Goal: Use online tool/utility: Utilize a website feature to perform a specific function

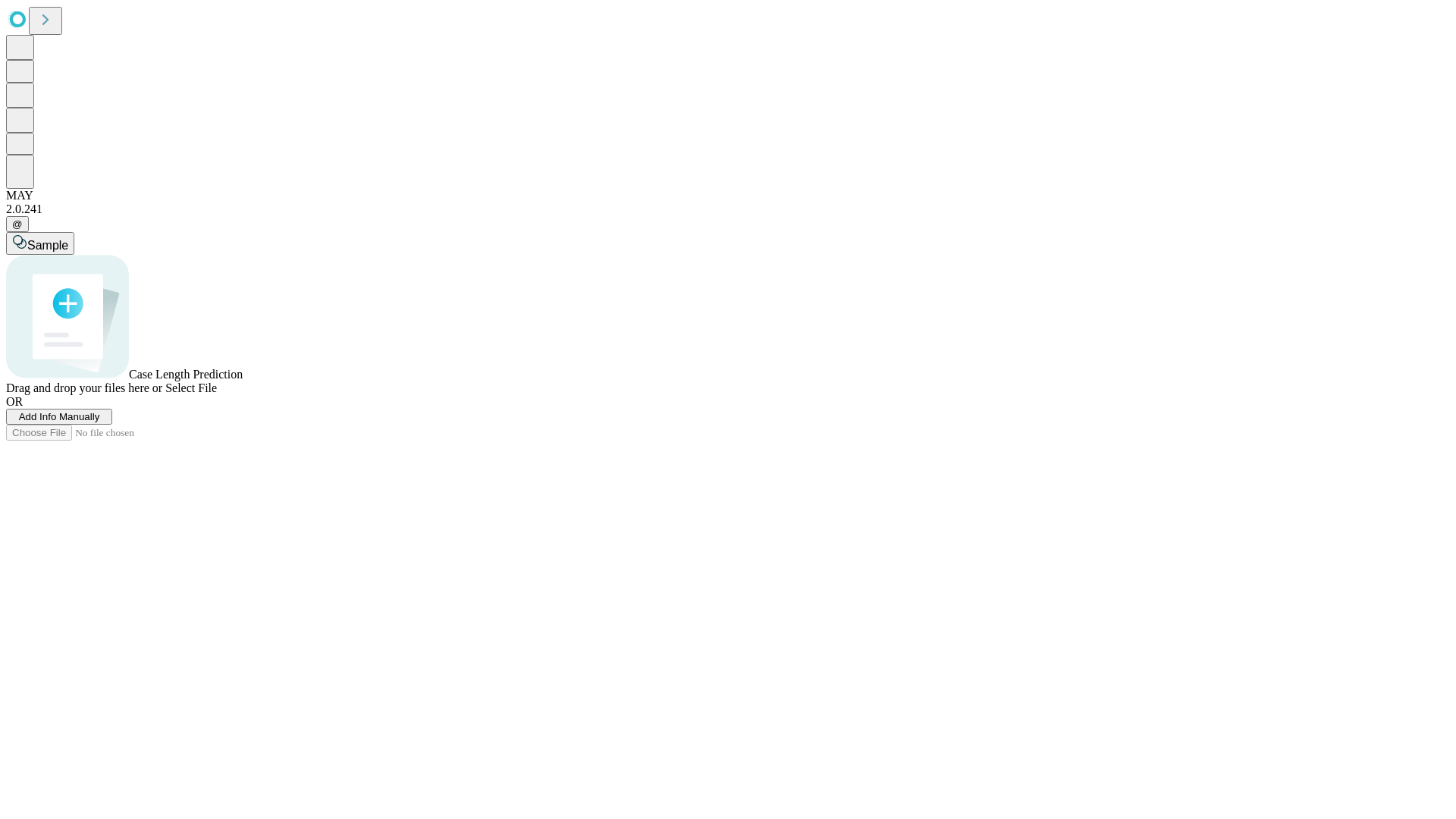
click at [100, 422] on span "Add Info Manually" at bounding box center [60, 417] width 81 height 11
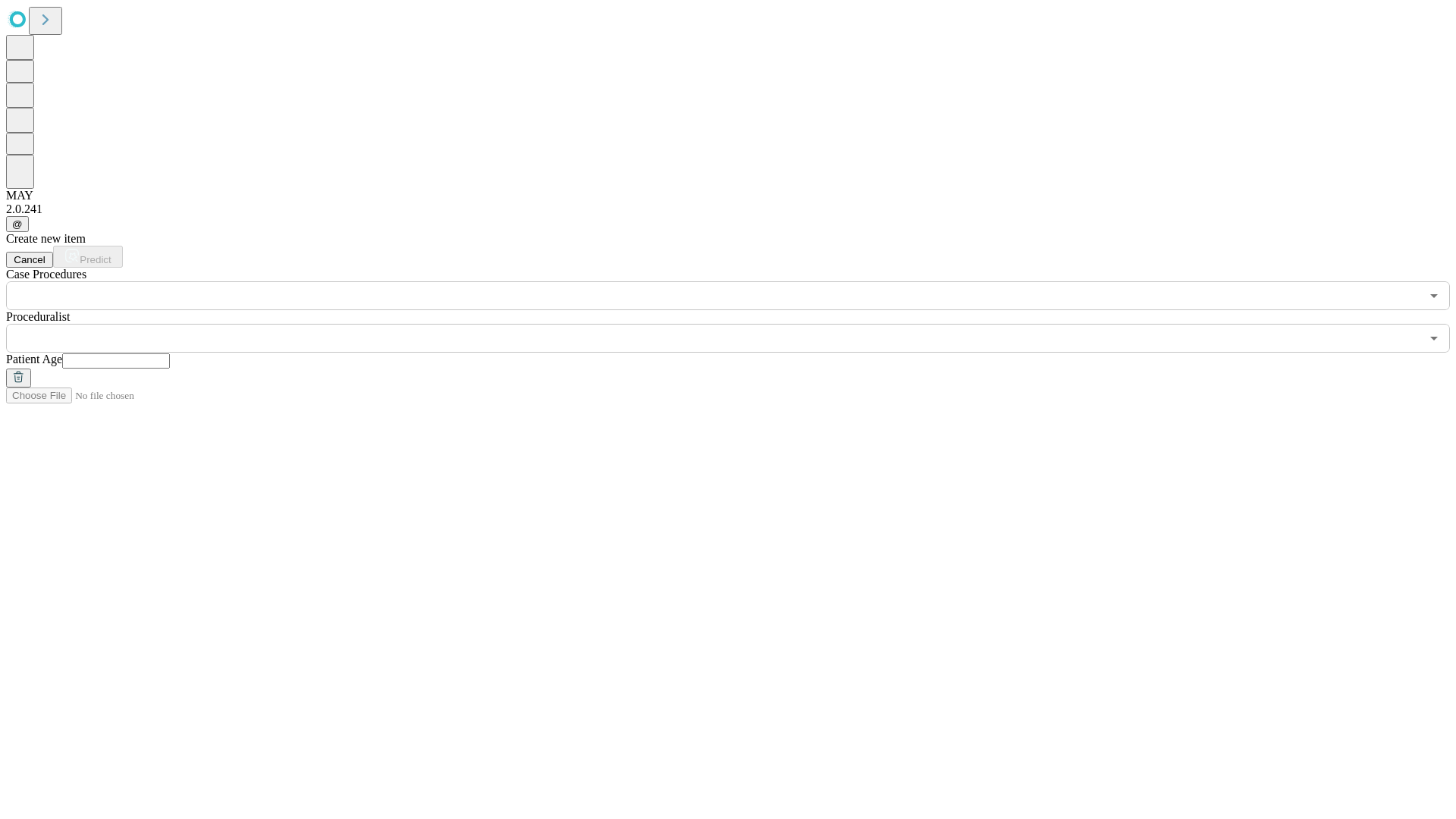
click at [170, 353] on input "text" at bounding box center [117, 361] width 108 height 15
type input "**"
click at [739, 324] on input "text" at bounding box center [712, 338] width 1414 height 28
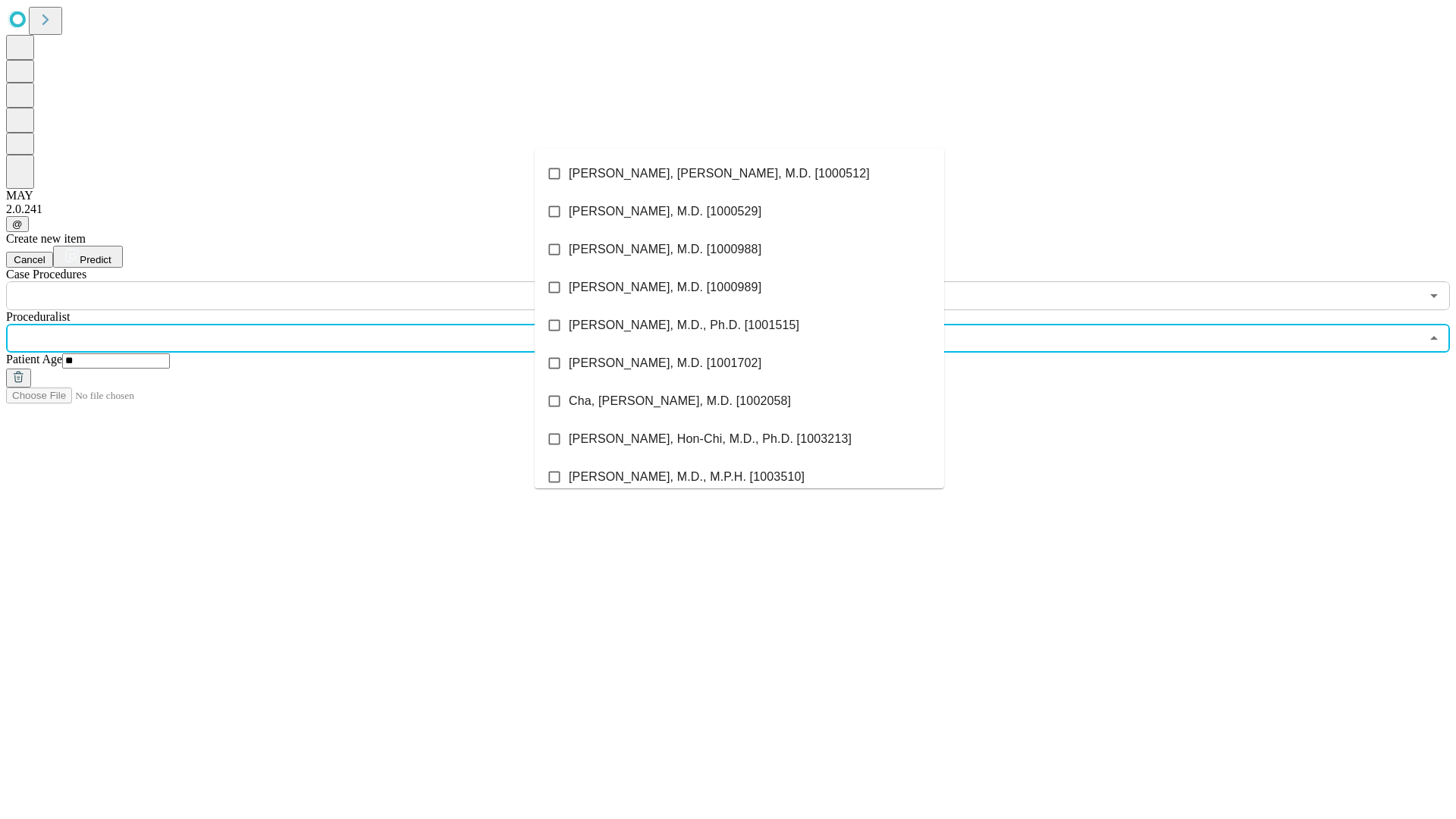
click at [739, 173] on li "[PERSON_NAME], [PERSON_NAME], M.D. [1000512]" at bounding box center [739, 173] width 409 height 38
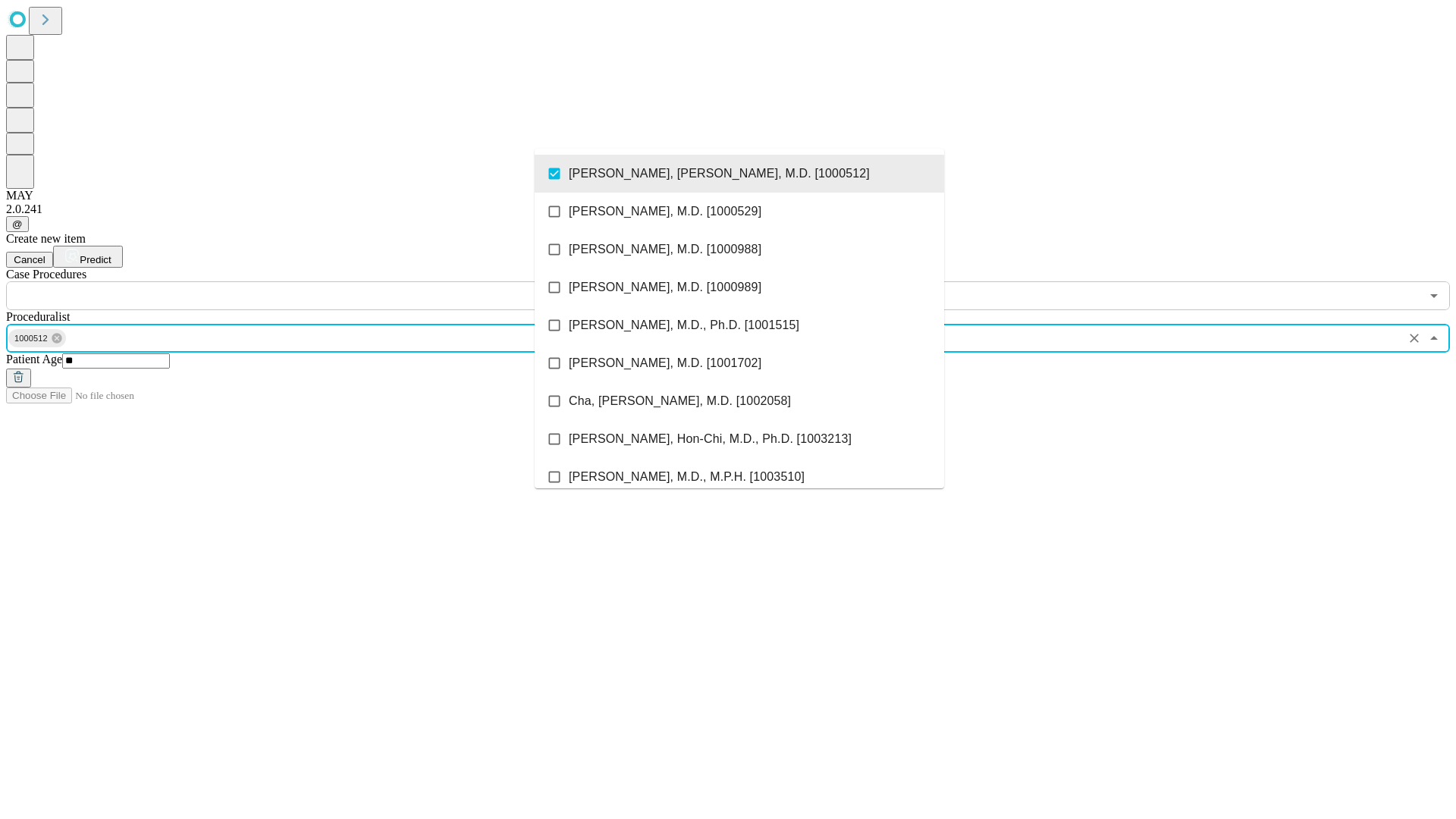
click at [318, 281] on input "text" at bounding box center [712, 295] width 1414 height 28
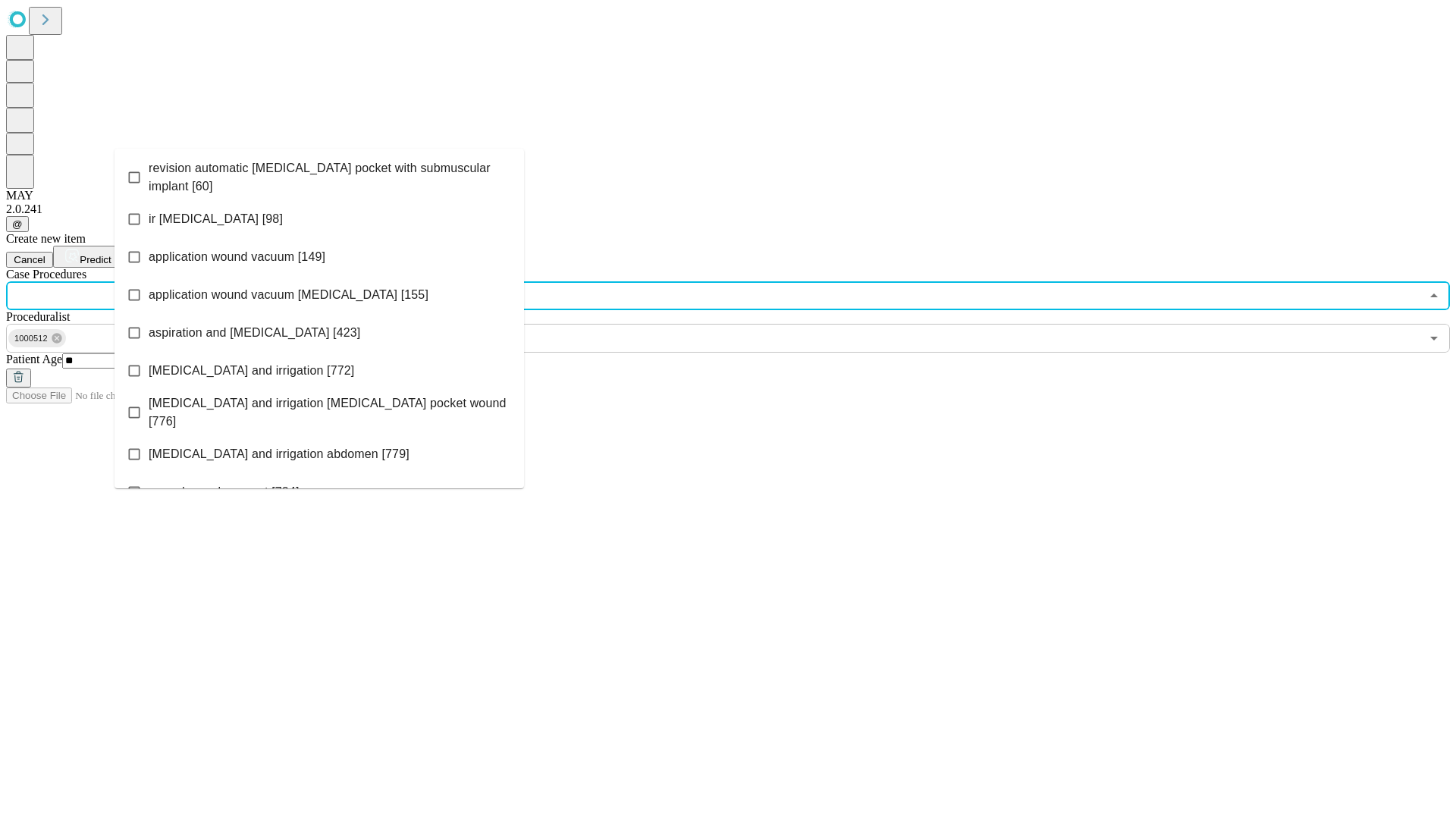
click at [319, 173] on span "revision automatic [MEDICAL_DATA] pocket with submuscular implant [60]" at bounding box center [330, 177] width 363 height 36
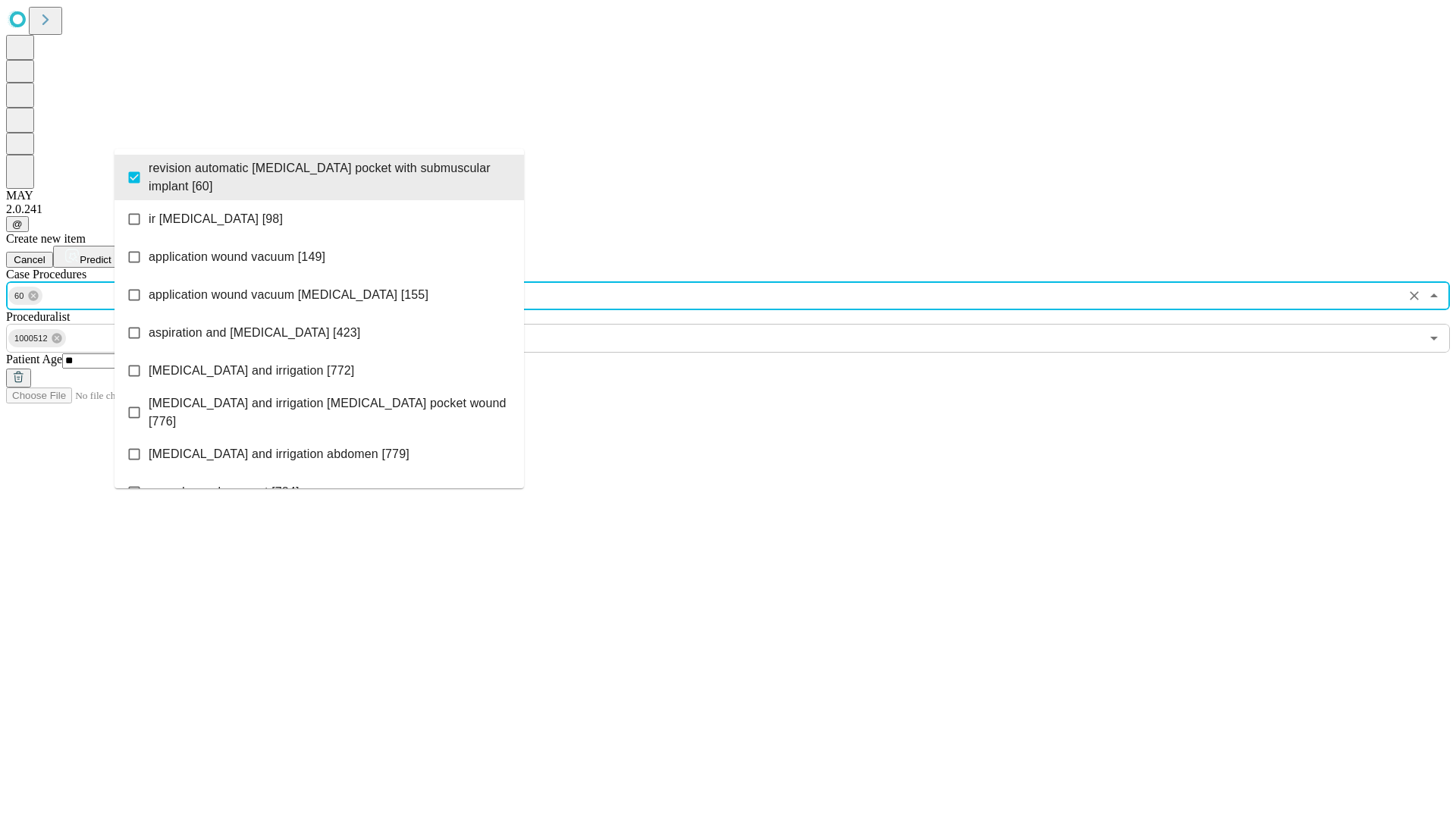
click at [111, 254] on span "Predict" at bounding box center [95, 259] width 31 height 11
